Goal: Task Accomplishment & Management: Complete application form

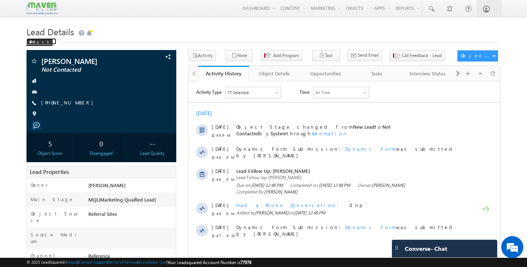
drag, startPoint x: 0, startPoint y: 0, endPoint x: 173, endPoint y: 19, distance: 174.4
click at [35, 42] on div "Back" at bounding box center [40, 42] width 26 height 7
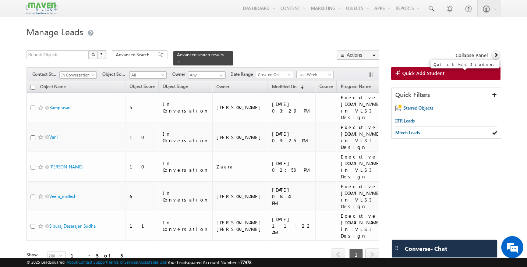
click at [444, 75] on link "Quick Add Student" at bounding box center [445, 73] width 109 height 13
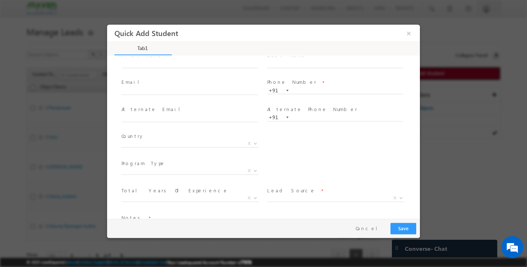
scroll to position [50, 0]
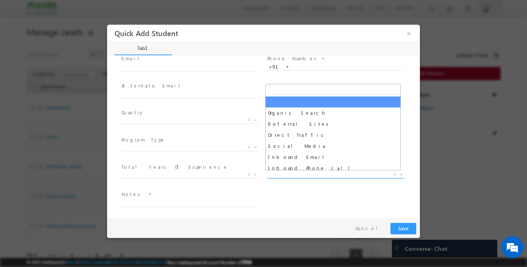
click at [290, 175] on span "X" at bounding box center [335, 174] width 137 height 7
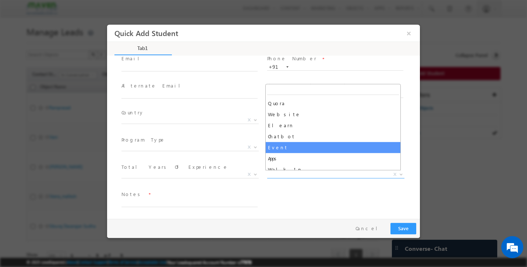
scroll to position [0, 0]
select select "Event"
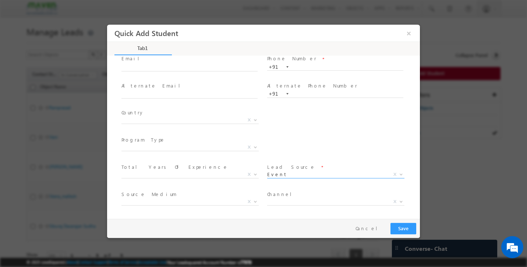
scroll to position [77, 0]
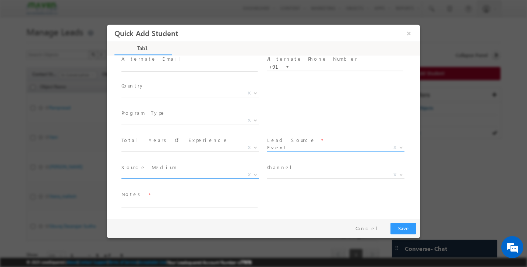
click at [212, 176] on span "X" at bounding box center [190, 175] width 137 height 7
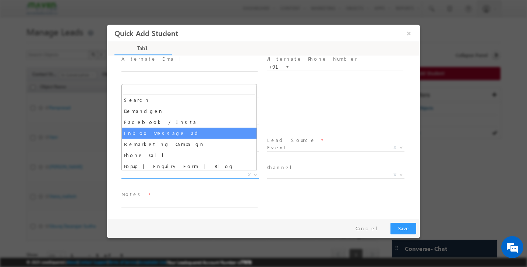
scroll to position [13, 0]
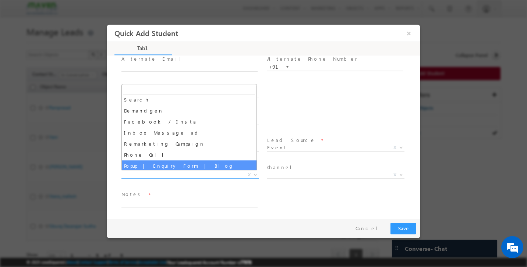
click at [285, 196] on div "Notes *" at bounding box center [270, 203] width 300 height 27
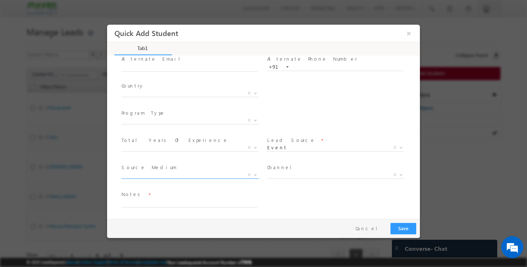
click at [212, 172] on span "X" at bounding box center [190, 175] width 137 height 7
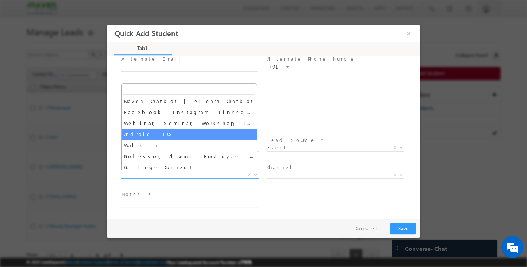
scroll to position [102, 0]
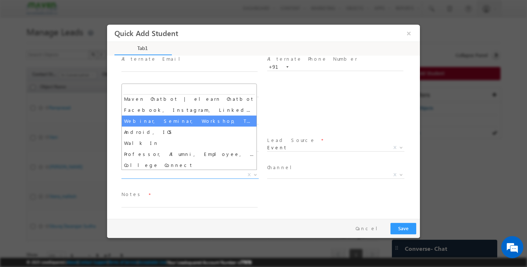
select select "Webinar, Seminar, Workshop, Tech Park Stall, Event"
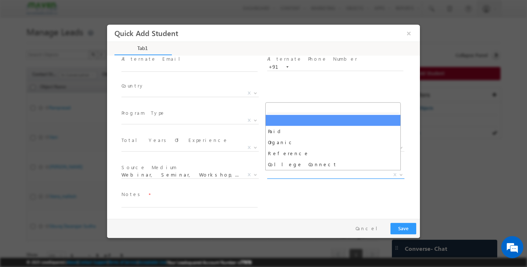
click at [296, 175] on span "X" at bounding box center [335, 175] width 137 height 7
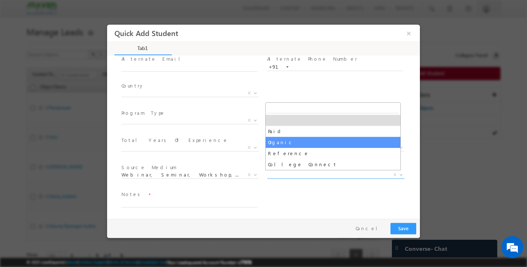
select select "Organic"
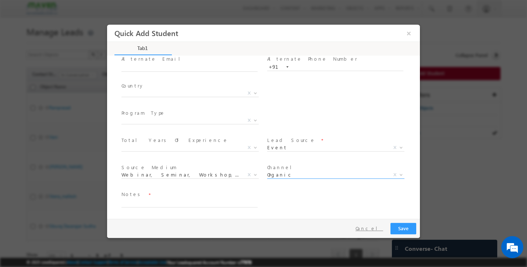
click at [381, 230] on button "Cancel" at bounding box center [369, 228] width 39 height 11
